Goal: Transaction & Acquisition: Purchase product/service

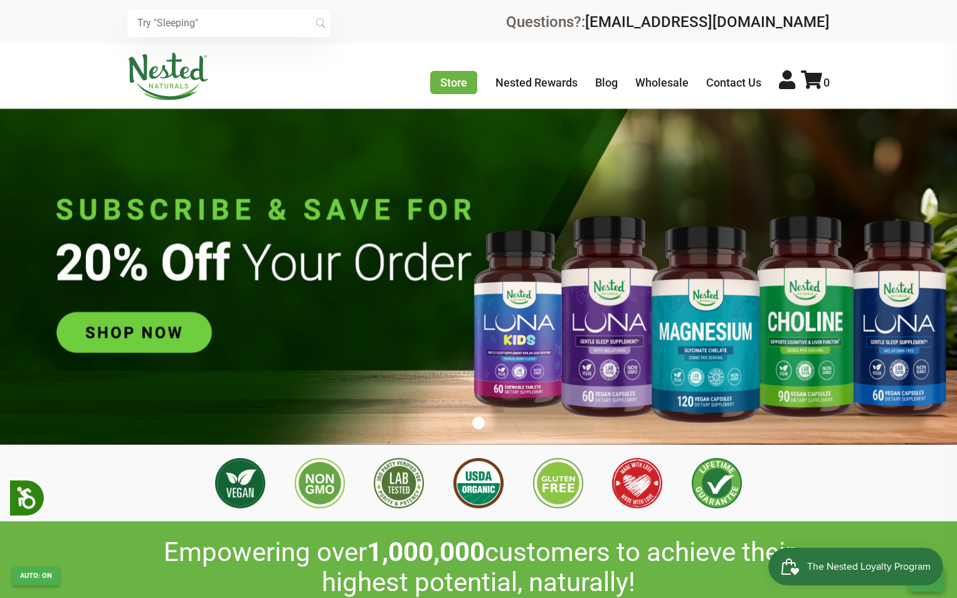
click at [129, 237] on img at bounding box center [478, 276] width 957 height 336
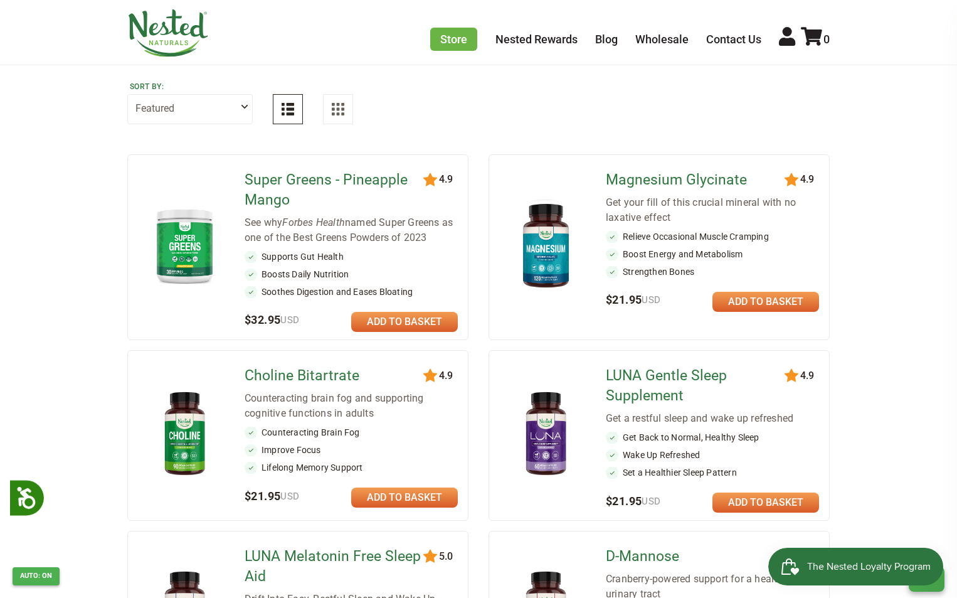
click at [753, 301] on link at bounding box center [765, 302] width 107 height 20
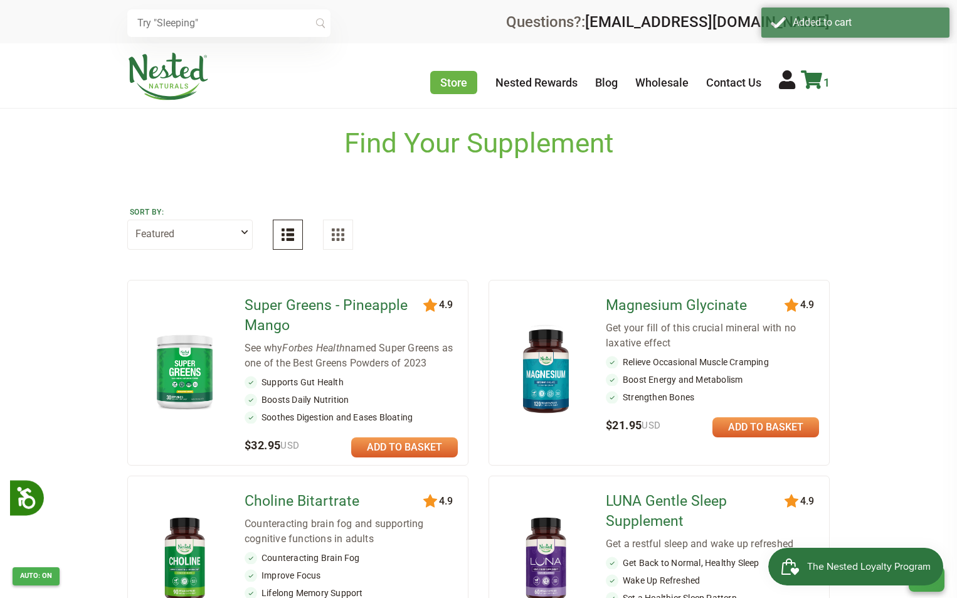
click at [808, 74] on icon at bounding box center [811, 79] width 21 height 19
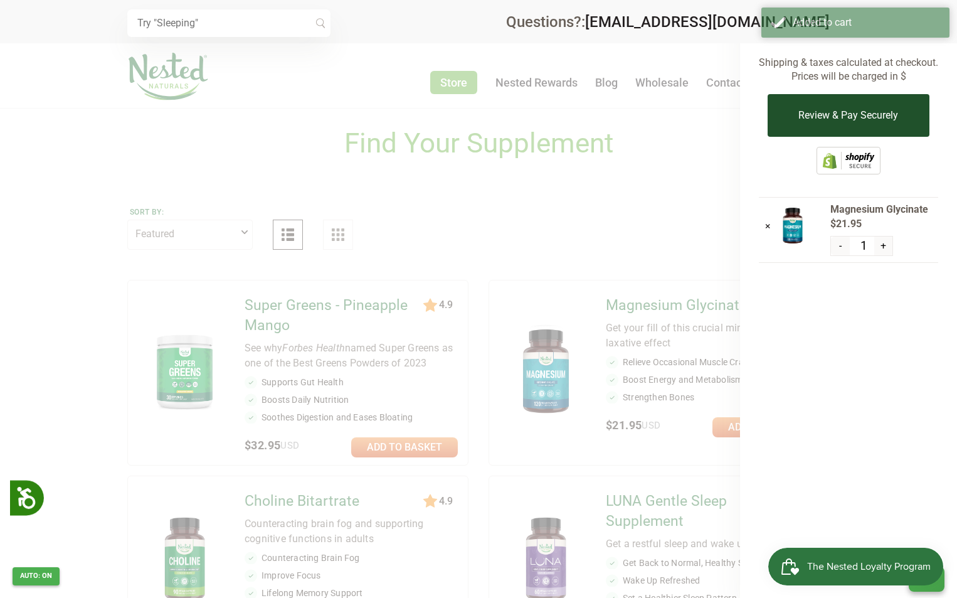
click at [873, 124] on button "Review & Pay Securely" at bounding box center [847, 115] width 161 height 43
